Goal: Complete application form

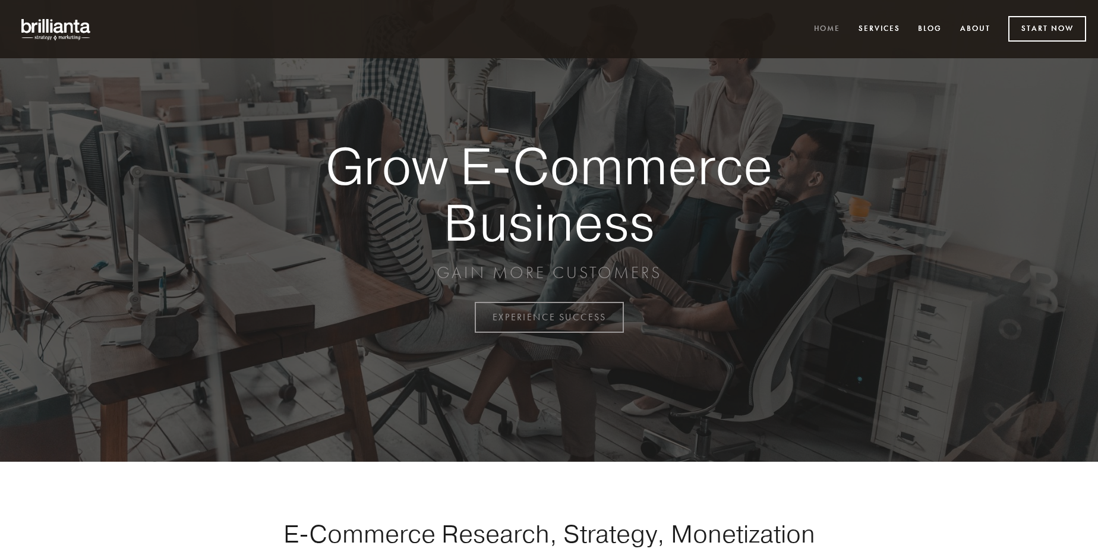
scroll to position [3113, 0]
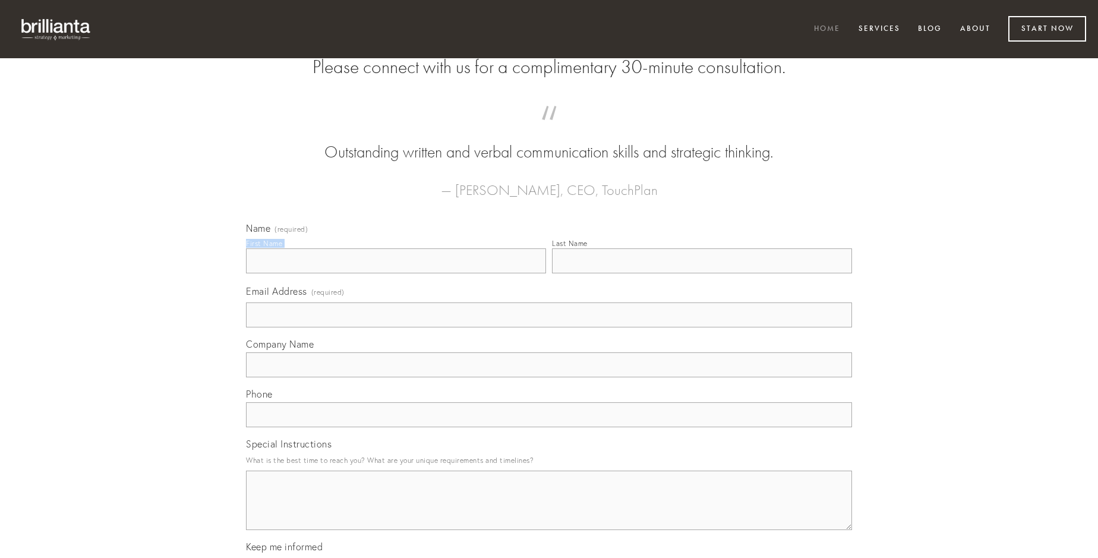
type input "[PERSON_NAME] Bergnaum-[PERSON_NAME]"
click at [701, 273] on input "Last Name" at bounding box center [702, 260] width 300 height 25
type input "[PERSON_NAME] Bergnaum-[PERSON_NAME]"
click at [549, 327] on input "Email Address (required)" at bounding box center [549, 314] width 606 height 25
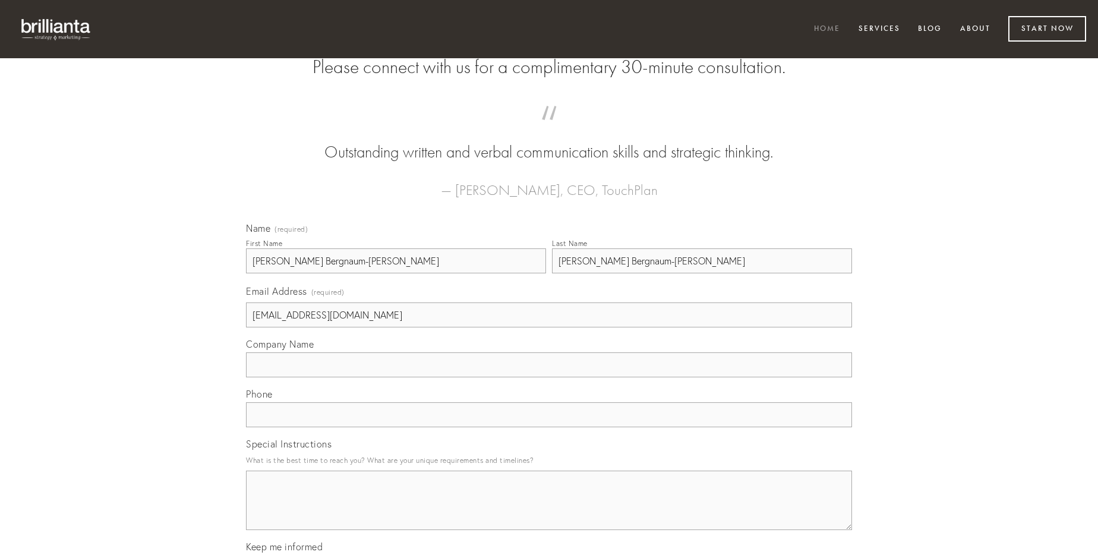
type input "[EMAIL_ADDRESS][DOMAIN_NAME]"
click at [549, 377] on input "Company Name" at bounding box center [549, 364] width 606 height 25
type input "atque"
click at [549, 427] on input "text" at bounding box center [549, 414] width 606 height 25
click at [549, 511] on textarea "Special Instructions" at bounding box center [549, 499] width 606 height 59
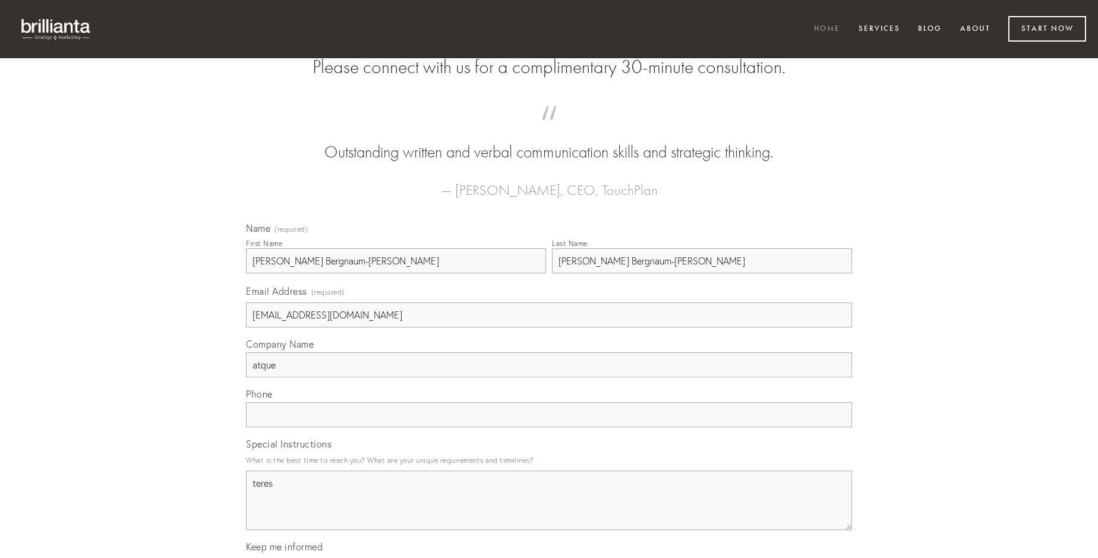
type textarea "teres"
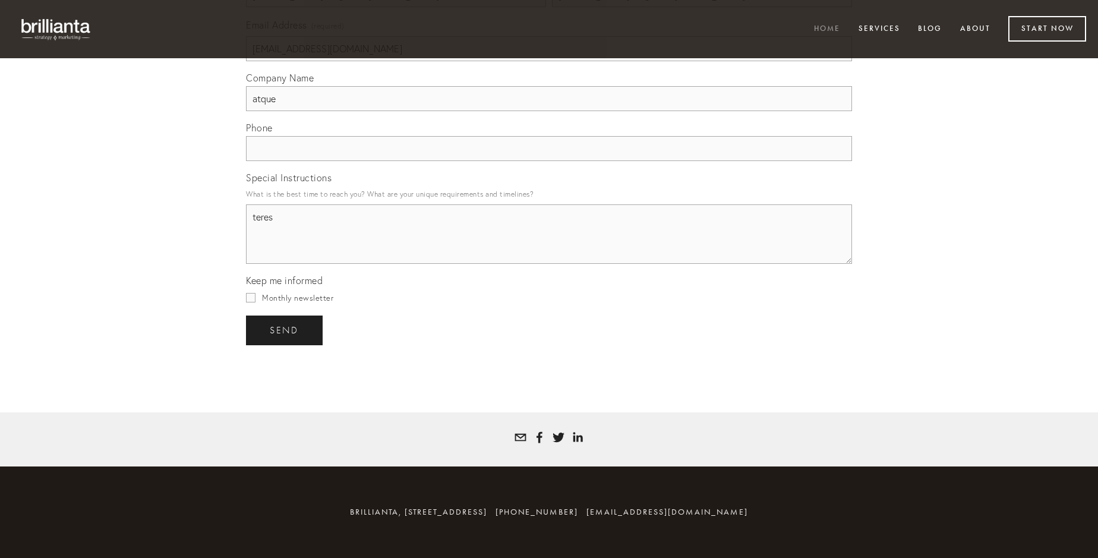
click at [285, 330] on span "send" at bounding box center [284, 330] width 29 height 11
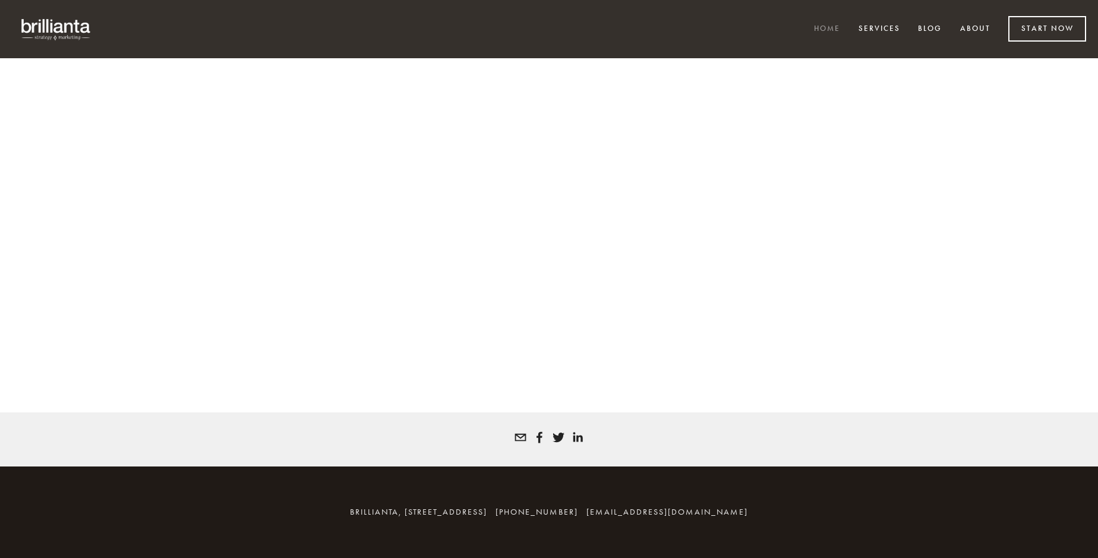
scroll to position [3097, 0]
